Goal: Check status

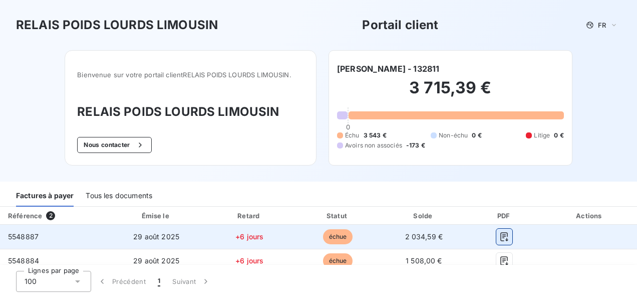
click at [500, 237] on icon "button" at bounding box center [505, 237] width 10 height 10
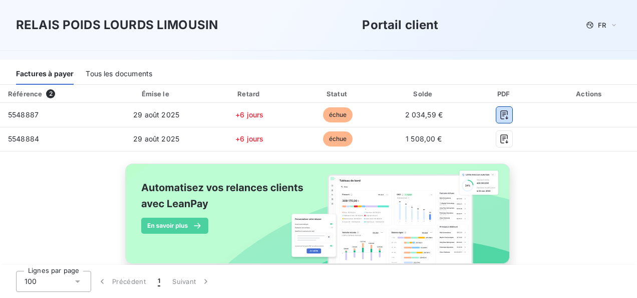
scroll to position [142, 0]
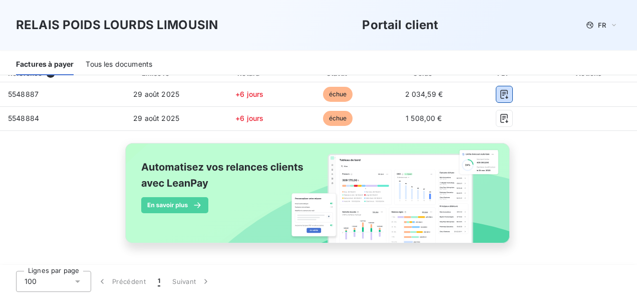
click at [111, 66] on div "Tous les documents" at bounding box center [119, 64] width 67 height 21
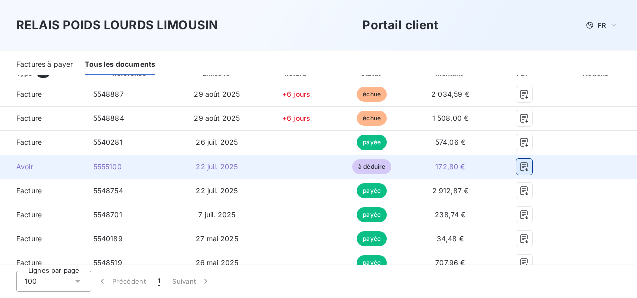
click at [521, 168] on icon "button" at bounding box center [525, 166] width 10 height 10
click at [521, 169] on icon "button" at bounding box center [525, 166] width 10 height 10
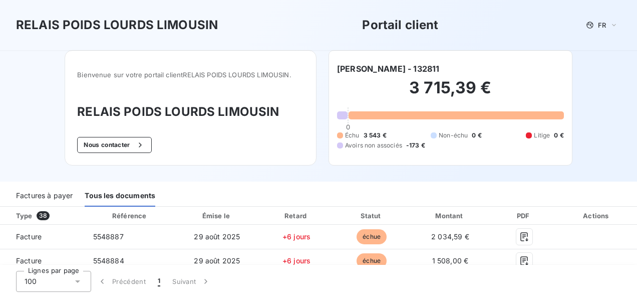
scroll to position [50, 0]
